Goal: Check status: Check status

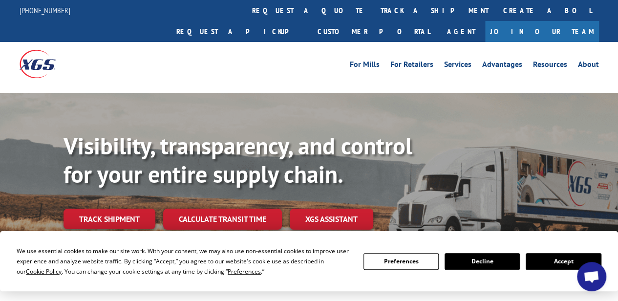
drag, startPoint x: 571, startPoint y: 256, endPoint x: 491, endPoint y: 259, distance: 80.1
click at [571, 256] on button "Accept" at bounding box center [562, 261] width 75 height 17
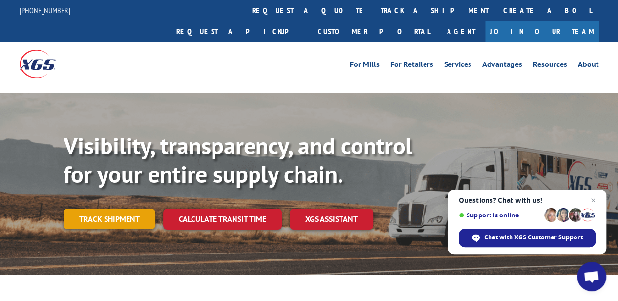
click at [80, 209] on link "Track shipment" at bounding box center [109, 219] width 92 height 21
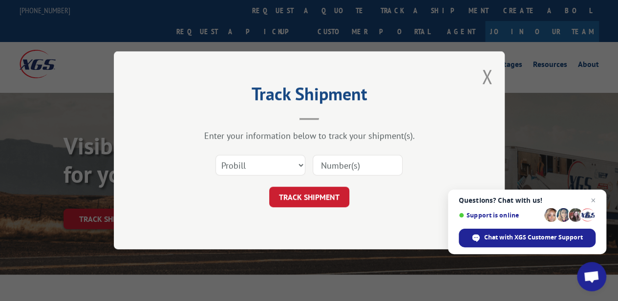
click at [359, 167] on input at bounding box center [358, 165] width 90 height 21
paste input "17588859"
type input "17588859"
click at [298, 197] on button "TRACK SHIPMENT" at bounding box center [309, 197] width 80 height 21
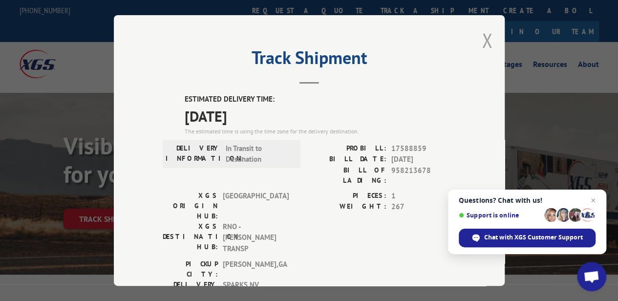
click at [482, 37] on button "Close modal" at bounding box center [487, 40] width 11 height 26
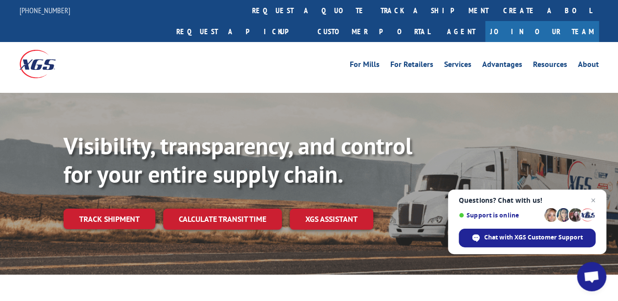
drag, startPoint x: 594, startPoint y: 200, endPoint x: 625, endPoint y: 3, distance: 198.6
click at [596, 192] on span "Questions? Chat with us! Support is online Chat with XGS Customer Support" at bounding box center [527, 221] width 158 height 64
